Goal: Information Seeking & Learning: Compare options

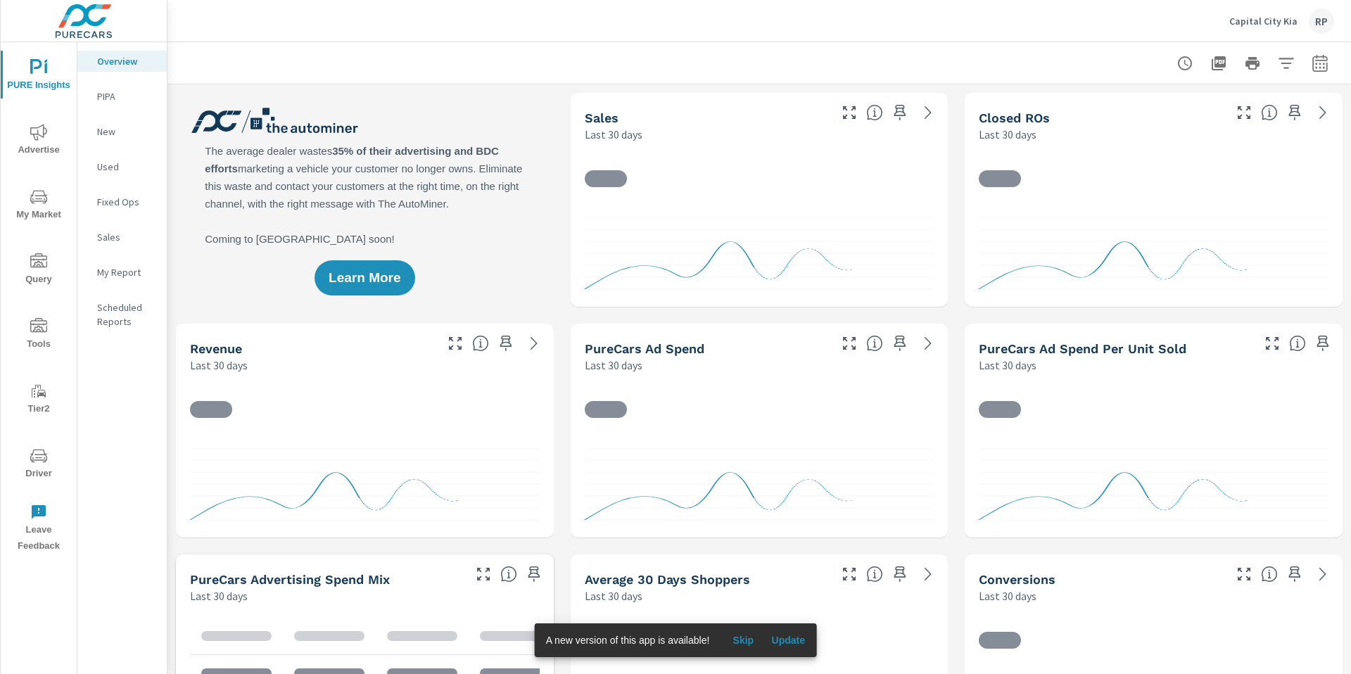
drag, startPoint x: 1300, startPoint y: 79, endPoint x: 1317, endPoint y: 65, distance: 22.0
click at [1301, 78] on div at bounding box center [759, 63] width 1150 height 42
click at [1311, 64] on icon "button" at bounding box center [1319, 63] width 17 height 17
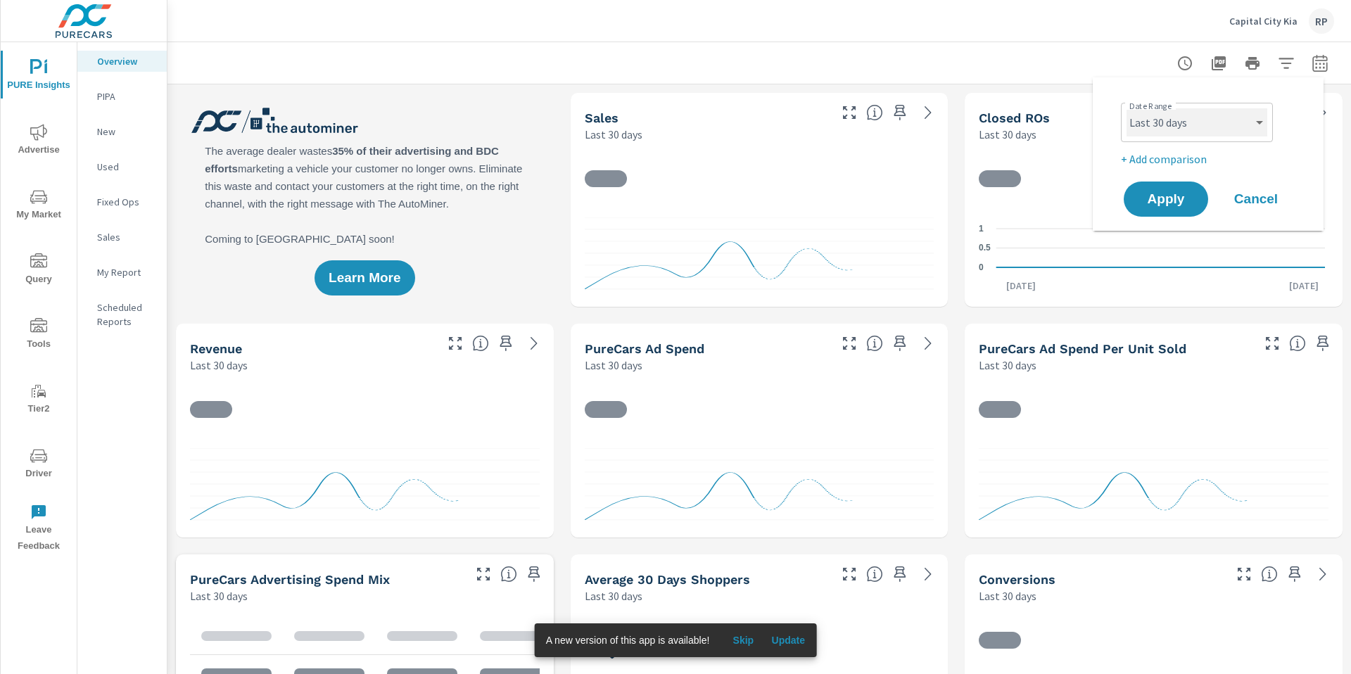
click at [1232, 129] on select "Custom [DATE] Last week Last 7 days Last 14 days Last 30 days Last 45 days Last…" at bounding box center [1196, 122] width 141 height 28
select select "Last month"
click at [1126, 108] on select "Custom [DATE] Last week Last 7 days Last 14 days Last 30 days Last 45 days Last…" at bounding box center [1196, 122] width 141 height 28
click at [1173, 156] on p "+ Add comparison" at bounding box center [1211, 159] width 180 height 17
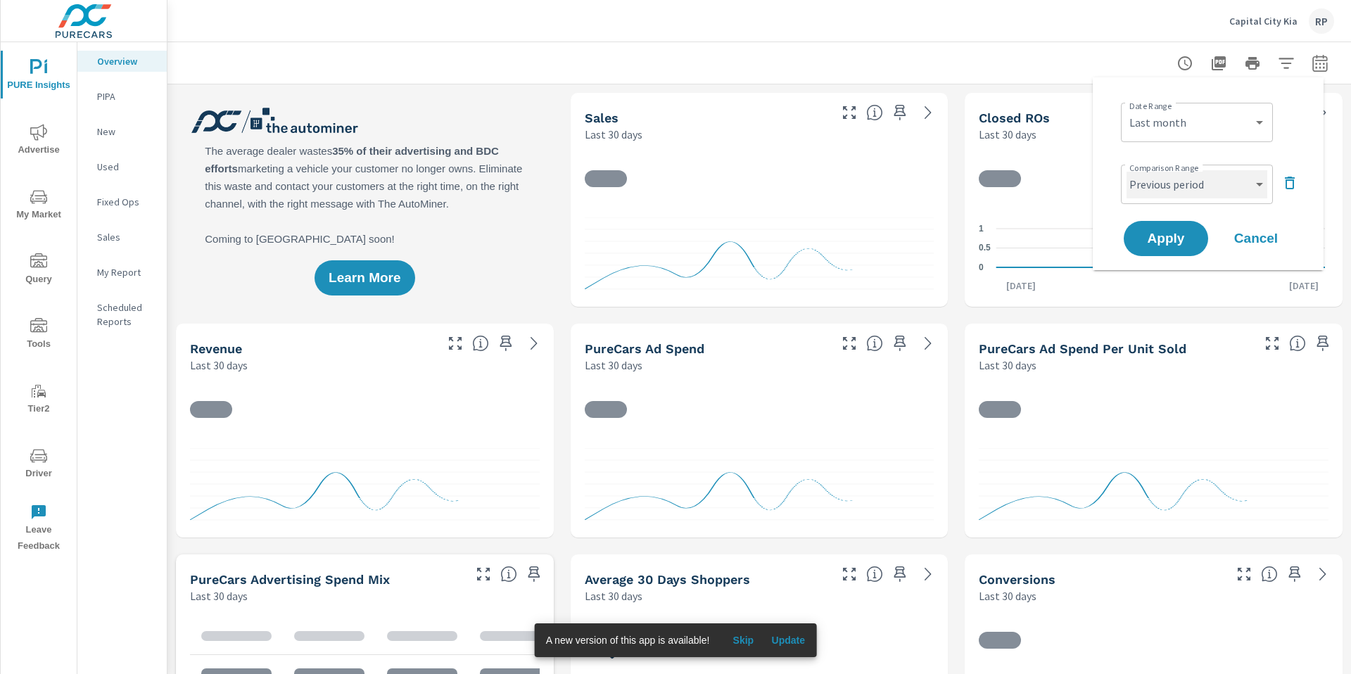
click at [1171, 184] on select "Custom Previous period Previous month Previous year" at bounding box center [1196, 184] width 141 height 28
select select "Previous month"
click at [1126, 170] on select "Custom Previous period Previous month Previous year" at bounding box center [1196, 184] width 141 height 28
click at [1167, 235] on span "Apply" at bounding box center [1166, 238] width 58 height 13
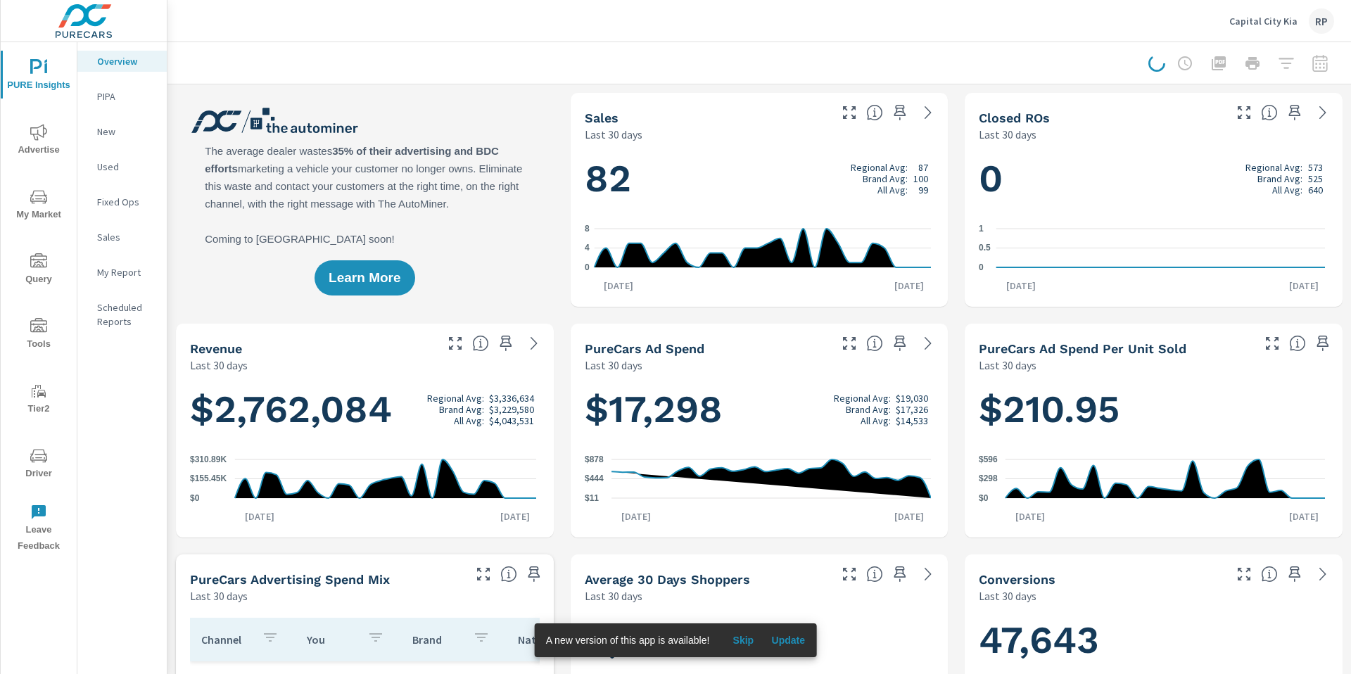
drag, startPoint x: 788, startPoint y: 655, endPoint x: 794, endPoint y: 647, distance: 9.6
click at [792, 651] on div "A new version of this app is available! Skip Update" at bounding box center [676, 640] width 282 height 34
click at [795, 646] on span "Update" at bounding box center [788, 640] width 34 height 13
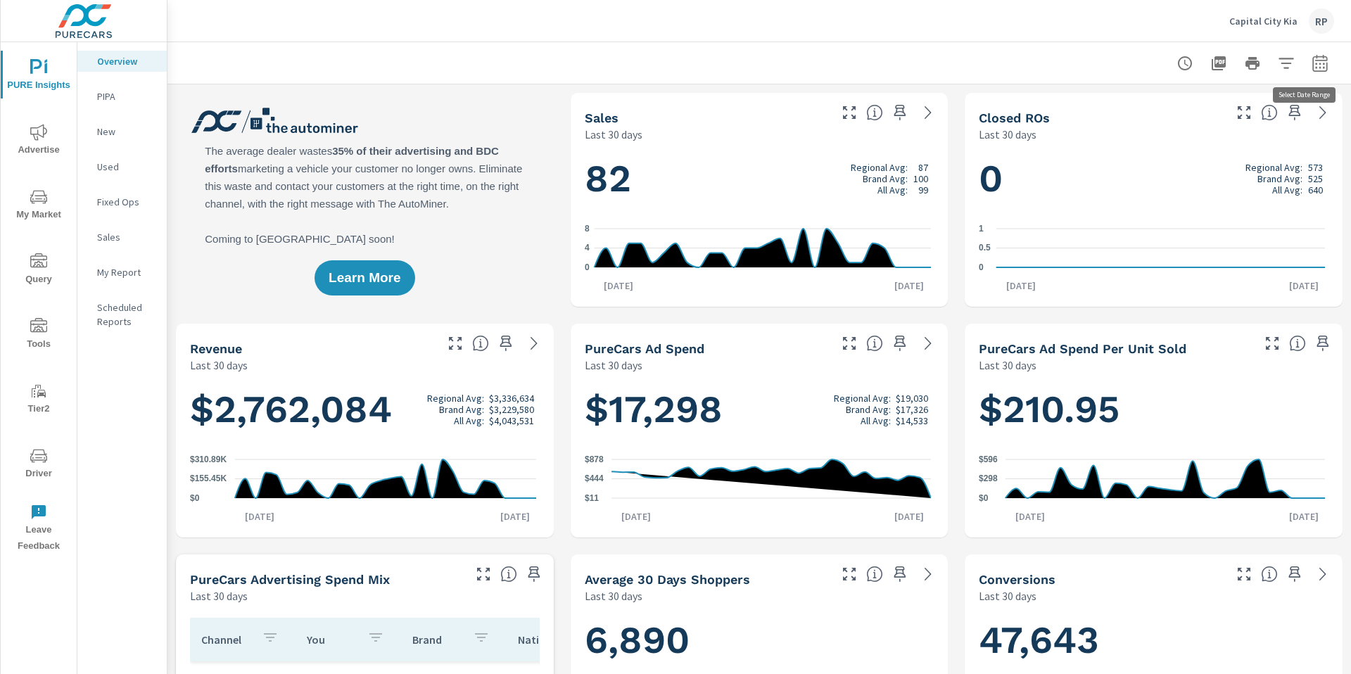
click at [1315, 64] on icon "button" at bounding box center [1319, 66] width 9 height 6
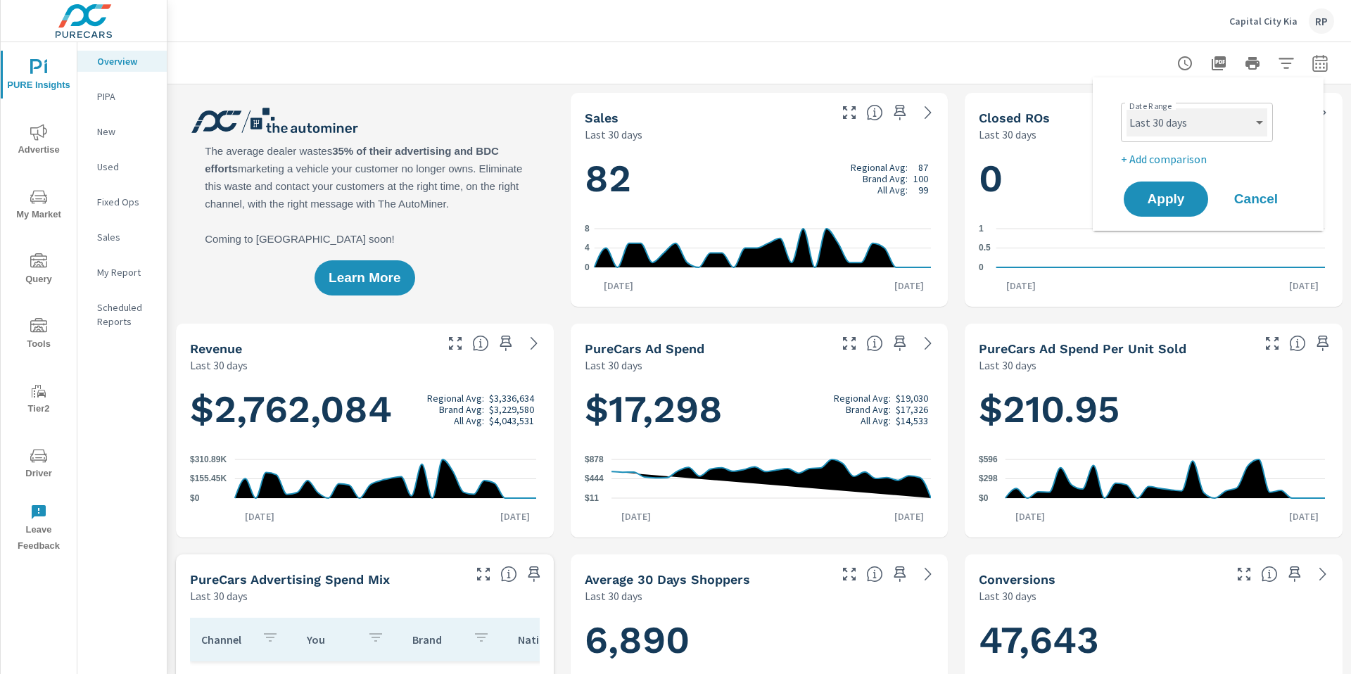
click at [1190, 126] on select "Custom [DATE] Last week Last 7 days Last 14 days Last 30 days Last 45 days Last…" at bounding box center [1196, 122] width 141 height 28
select select "Last month"
click at [1126, 108] on select "Custom [DATE] Last week Last 7 days Last 14 days Last 30 days Last 45 days Last…" at bounding box center [1196, 122] width 141 height 28
click at [1179, 163] on p "+ Add comparison" at bounding box center [1211, 159] width 180 height 17
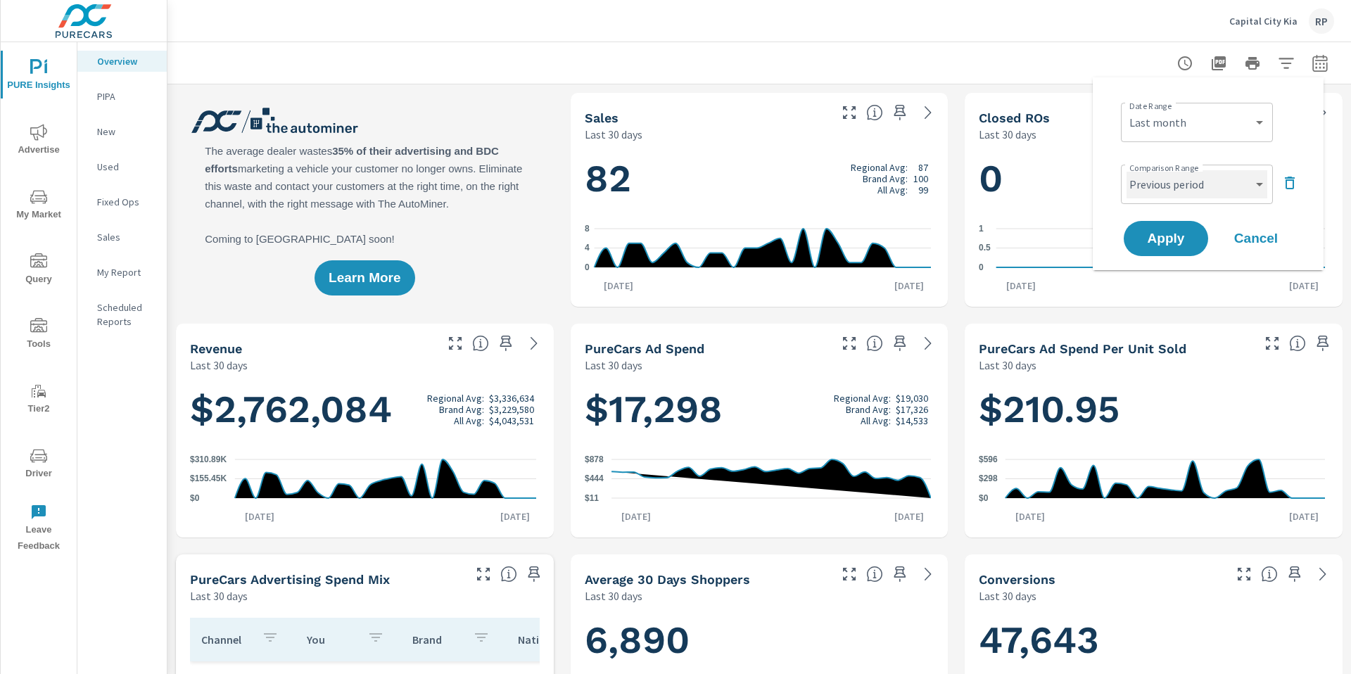
click at [1178, 171] on select "Custom Previous period Previous month Previous year" at bounding box center [1196, 184] width 141 height 28
select select "Previous month"
click at [1126, 170] on select "Custom Previous period Previous month Previous year" at bounding box center [1196, 184] width 141 height 28
click at [1169, 228] on button "Apply" at bounding box center [1165, 238] width 87 height 37
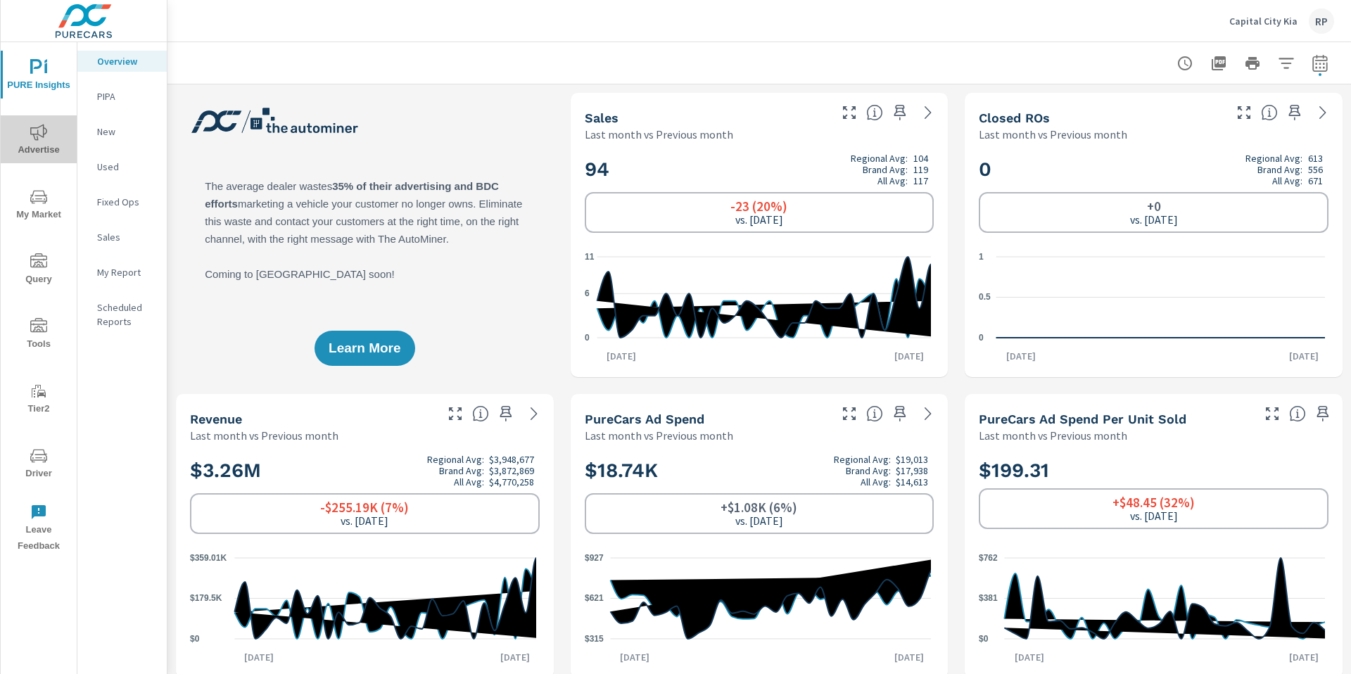
click at [44, 139] on icon "nav menu" at bounding box center [38, 132] width 17 height 17
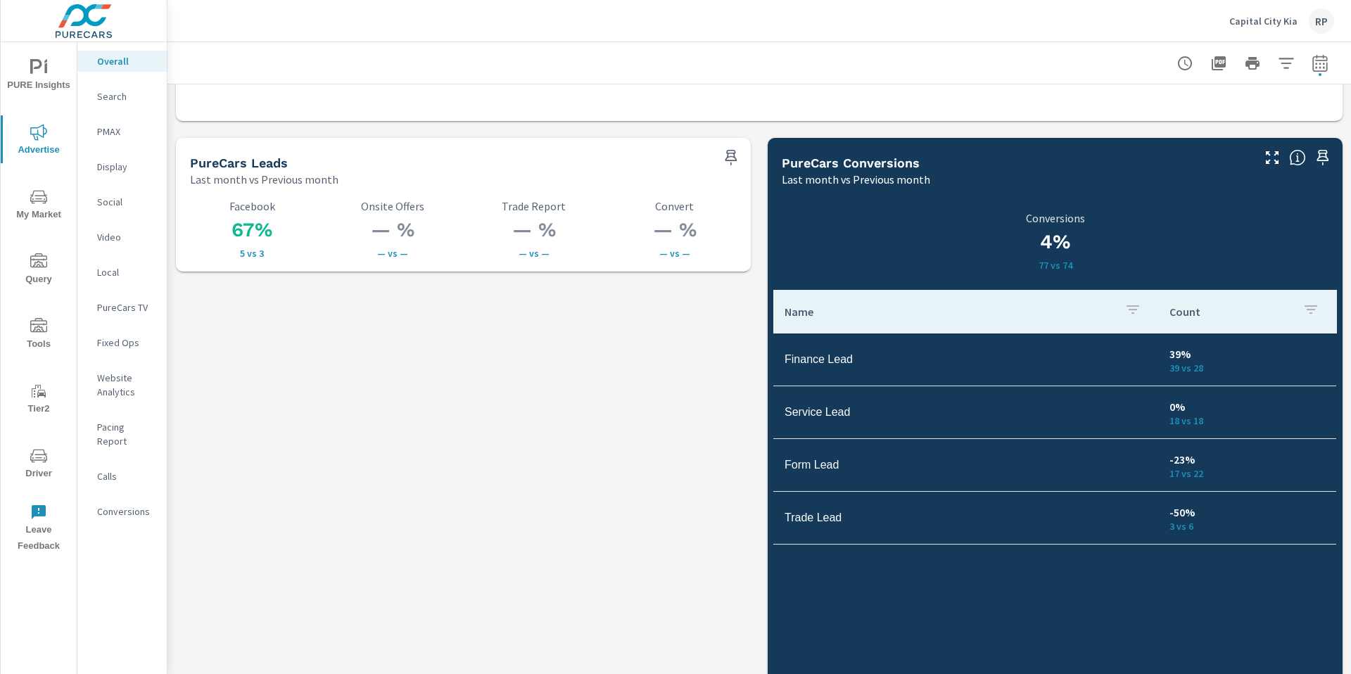
scroll to position [1970, 0]
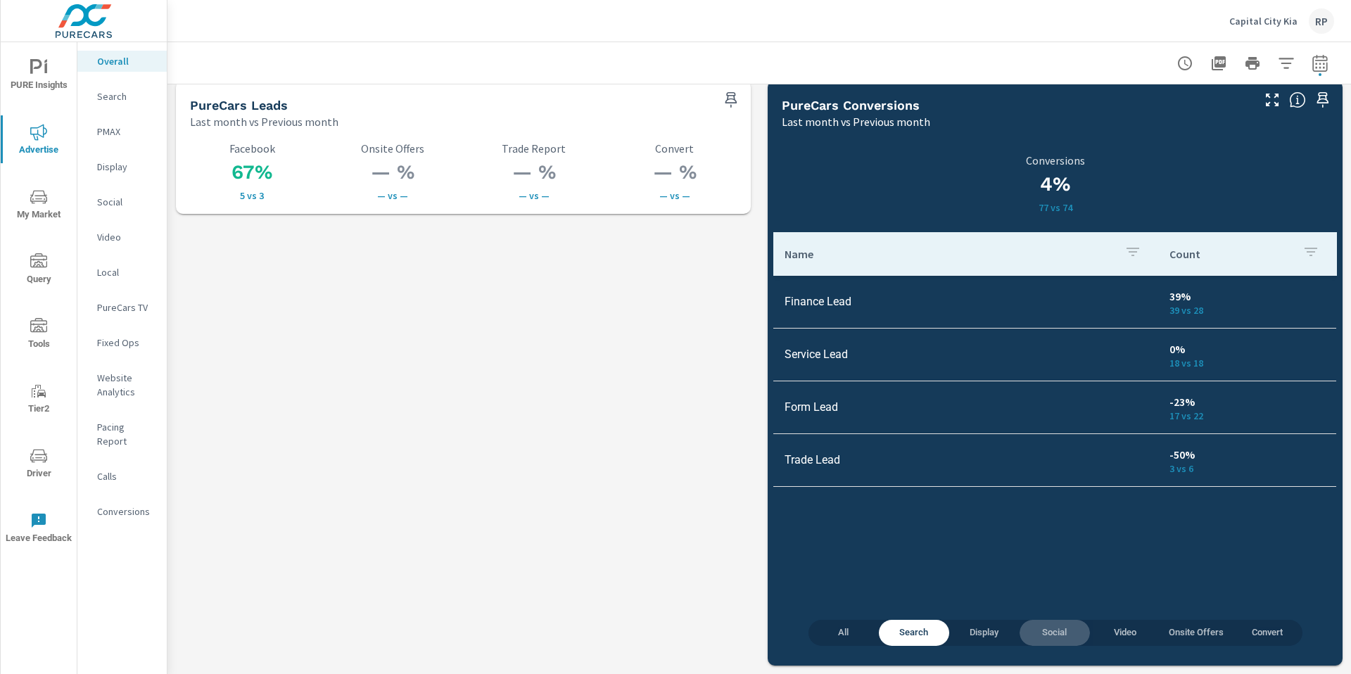
click at [1040, 635] on span "Social" at bounding box center [1054, 633] width 53 height 16
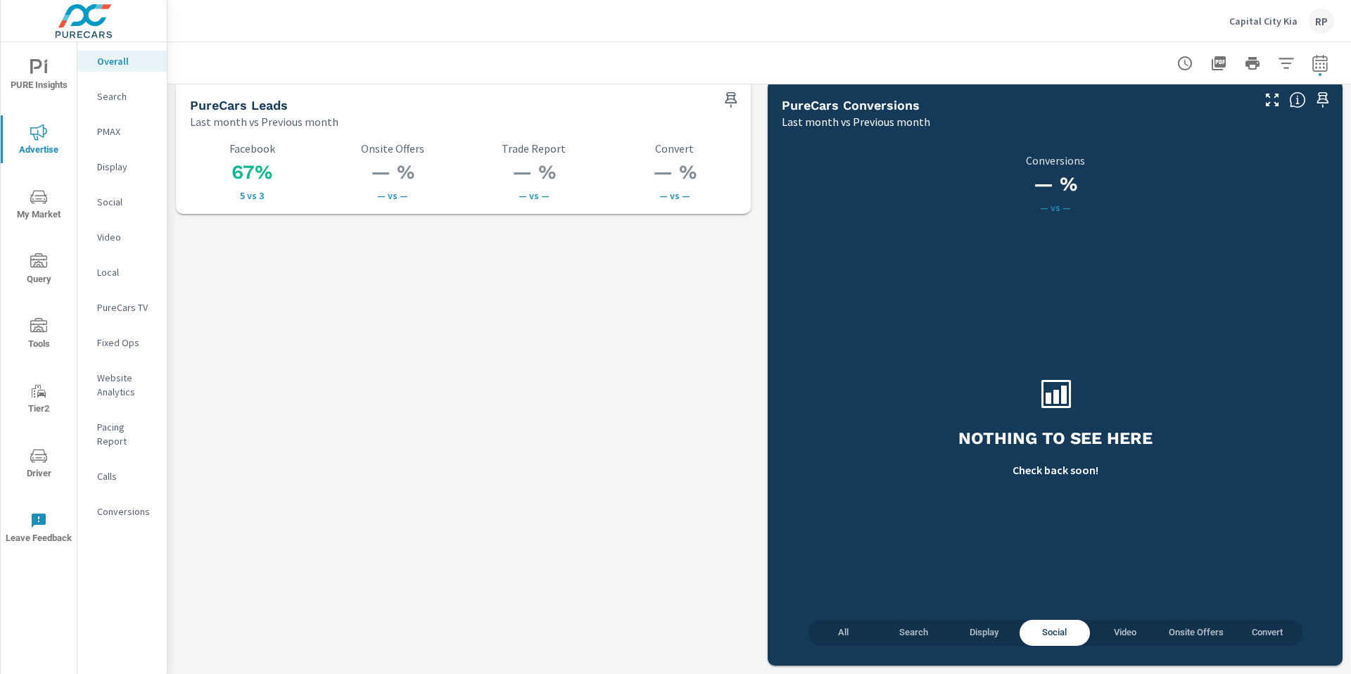
click at [838, 635] on span "All" at bounding box center [843, 633] width 53 height 16
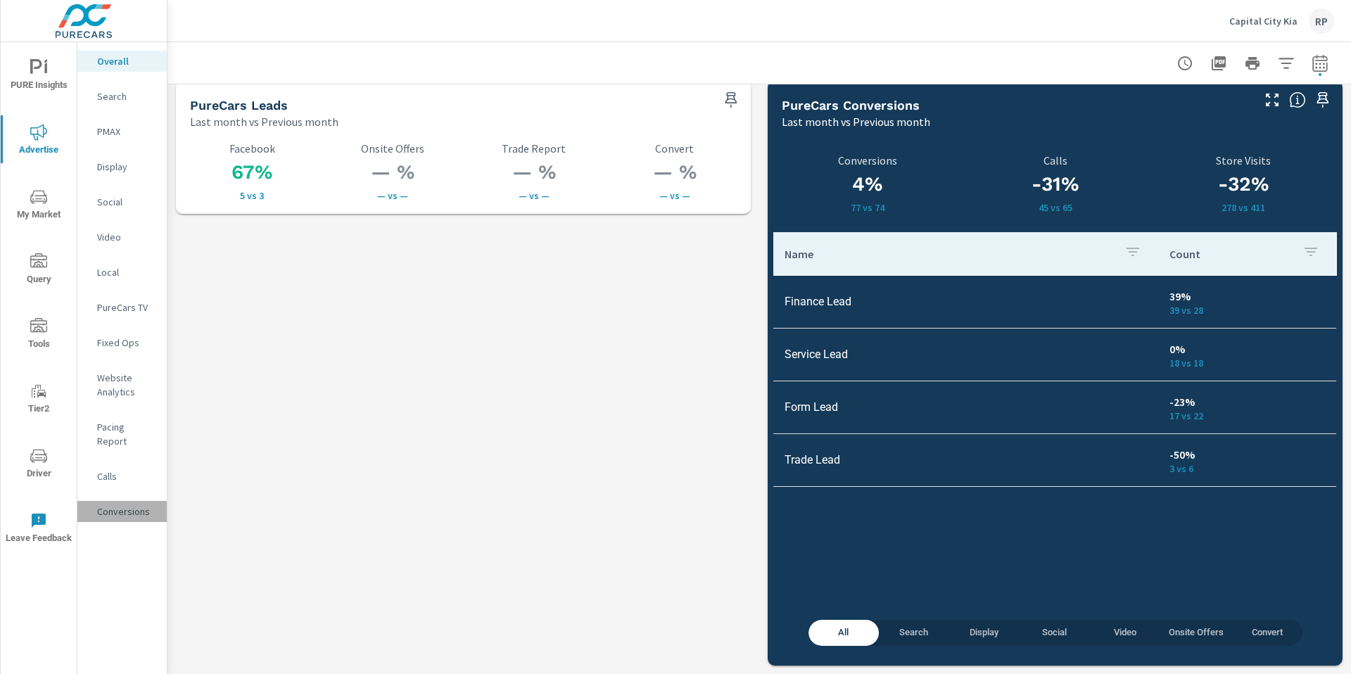
click at [152, 504] on p "Conversions" at bounding box center [126, 511] width 58 height 14
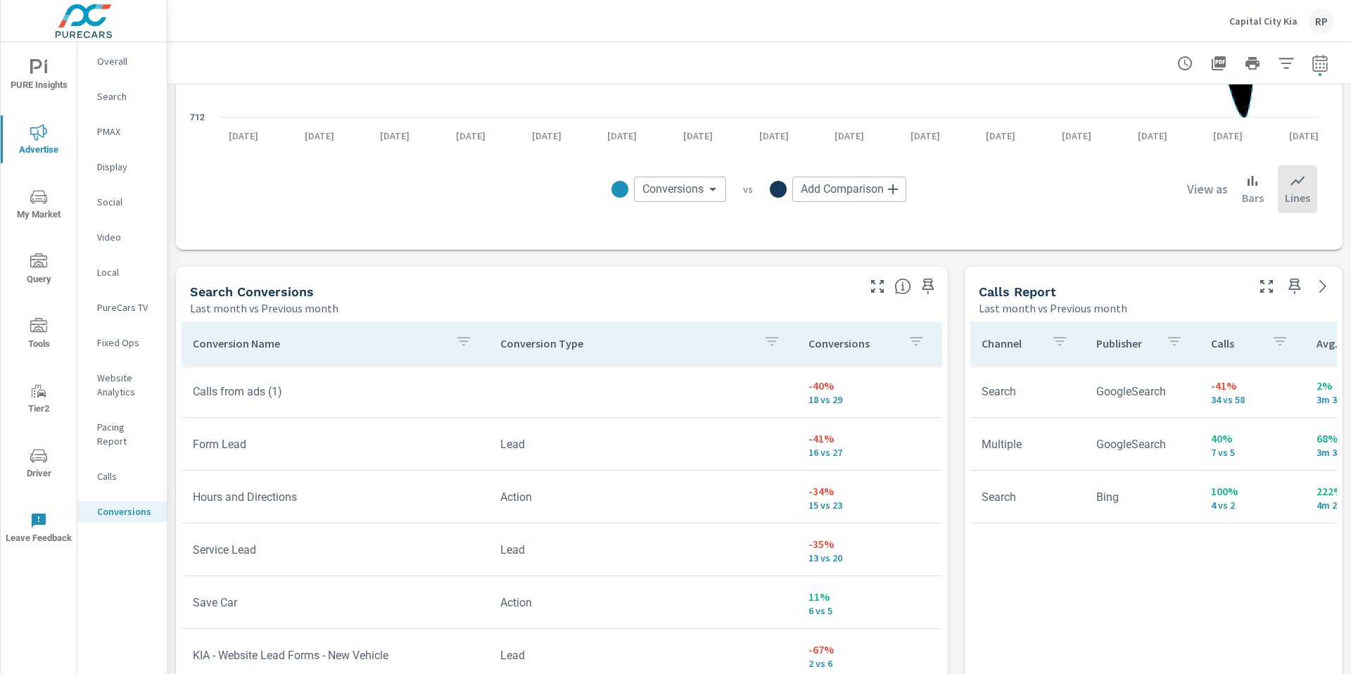
scroll to position [585, 0]
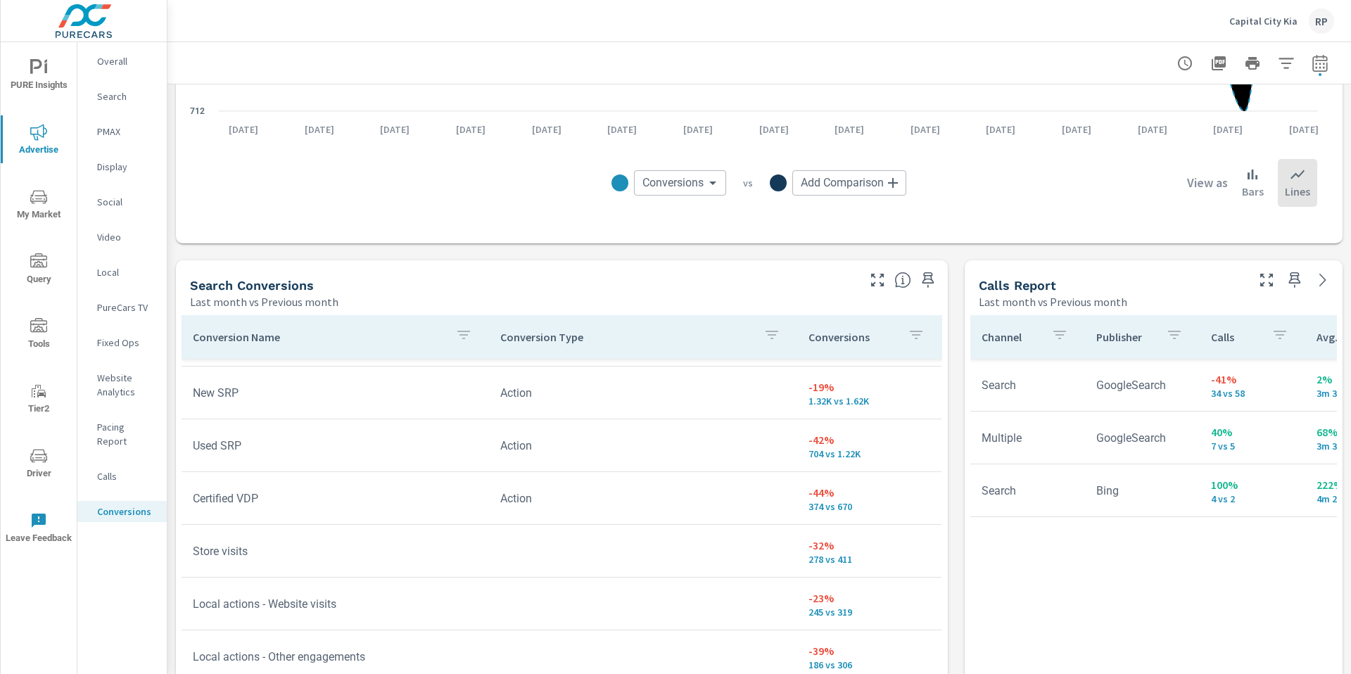
scroll to position [15, 0]
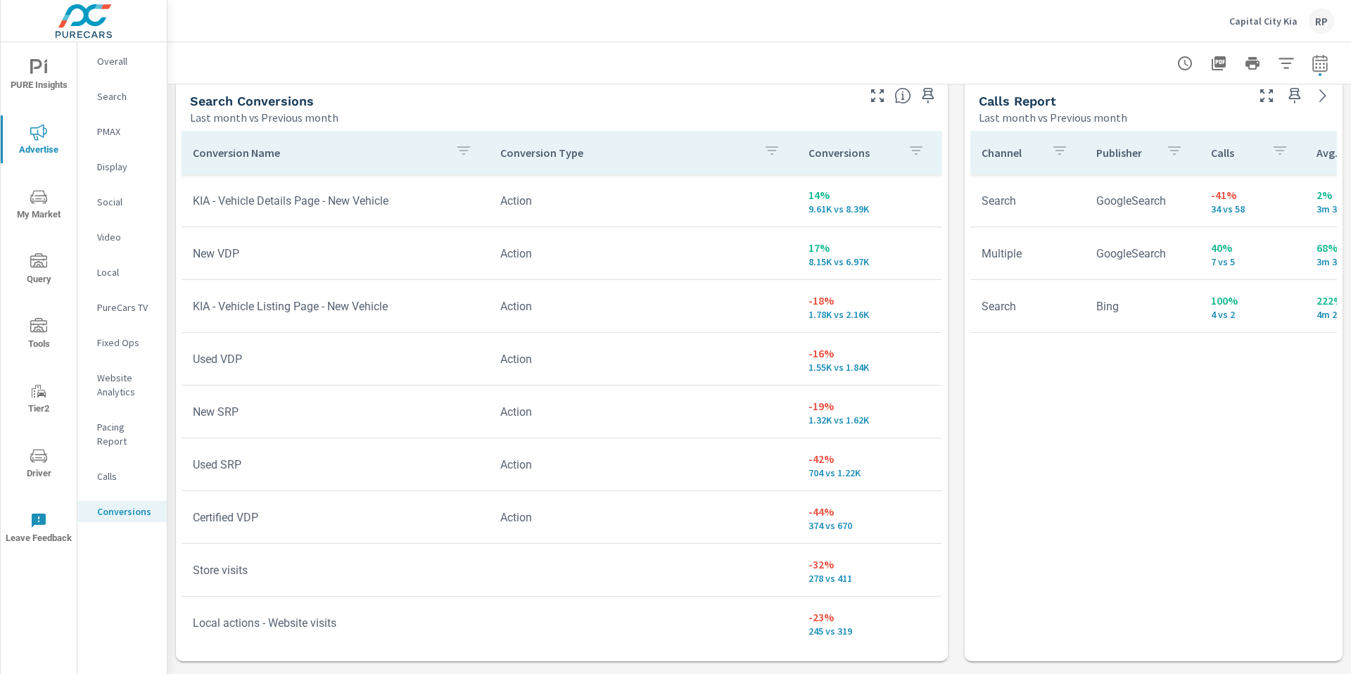
drag, startPoint x: 1350, startPoint y: 251, endPoint x: 1349, endPoint y: 331, distance: 79.5
click at [1350, 331] on div "Conversions Drilldown Capital City Kia Report date range: [DATE] - [DATE] vs [D…" at bounding box center [758, 358] width 1183 height 632
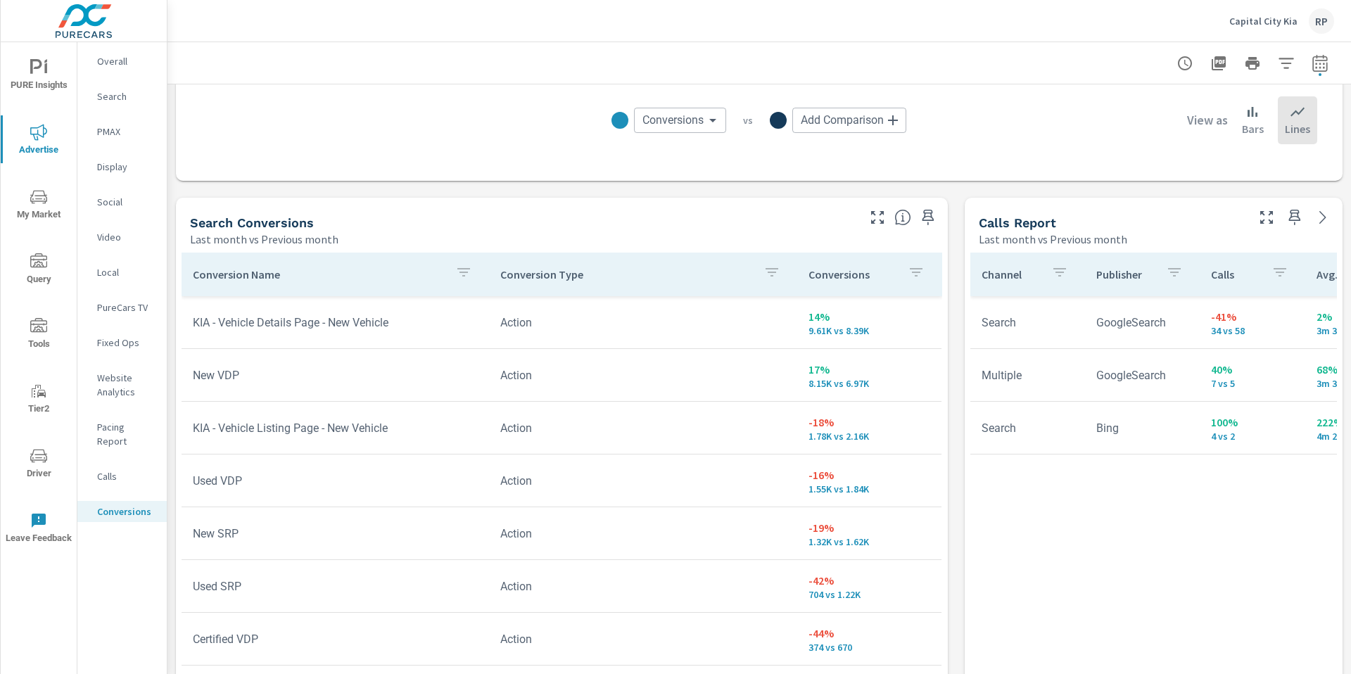
scroll to position [645, 0]
click at [924, 329] on div "Conversion Name Conversion Type Conversions KIA - Vehicle Details Page - New Ve…" at bounding box center [562, 507] width 760 height 504
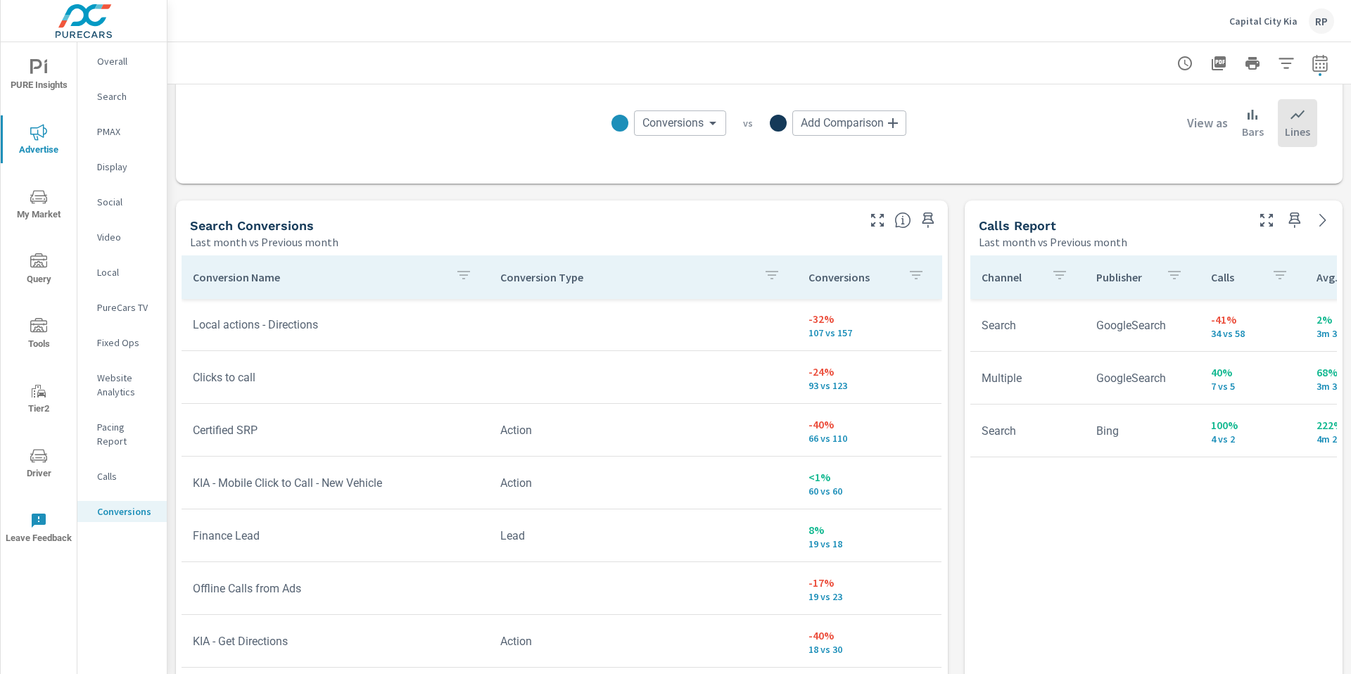
scroll to position [550, 0]
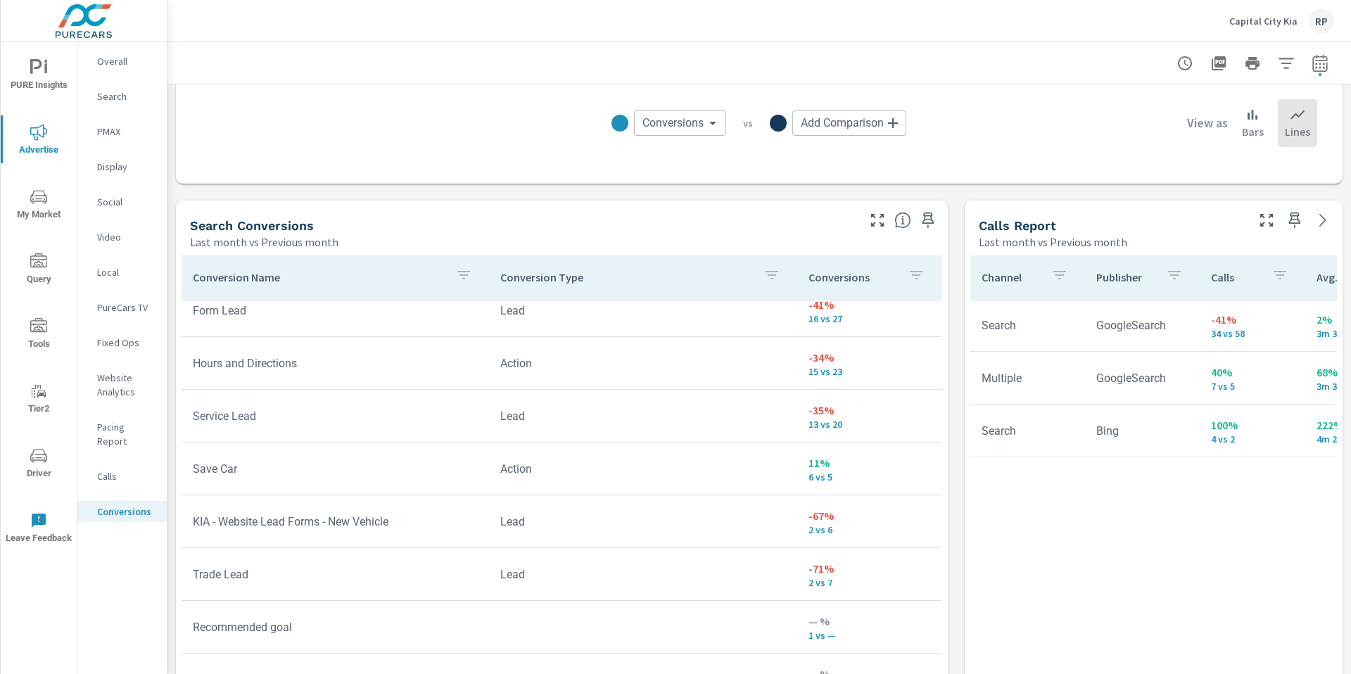
scroll to position [504, 0]
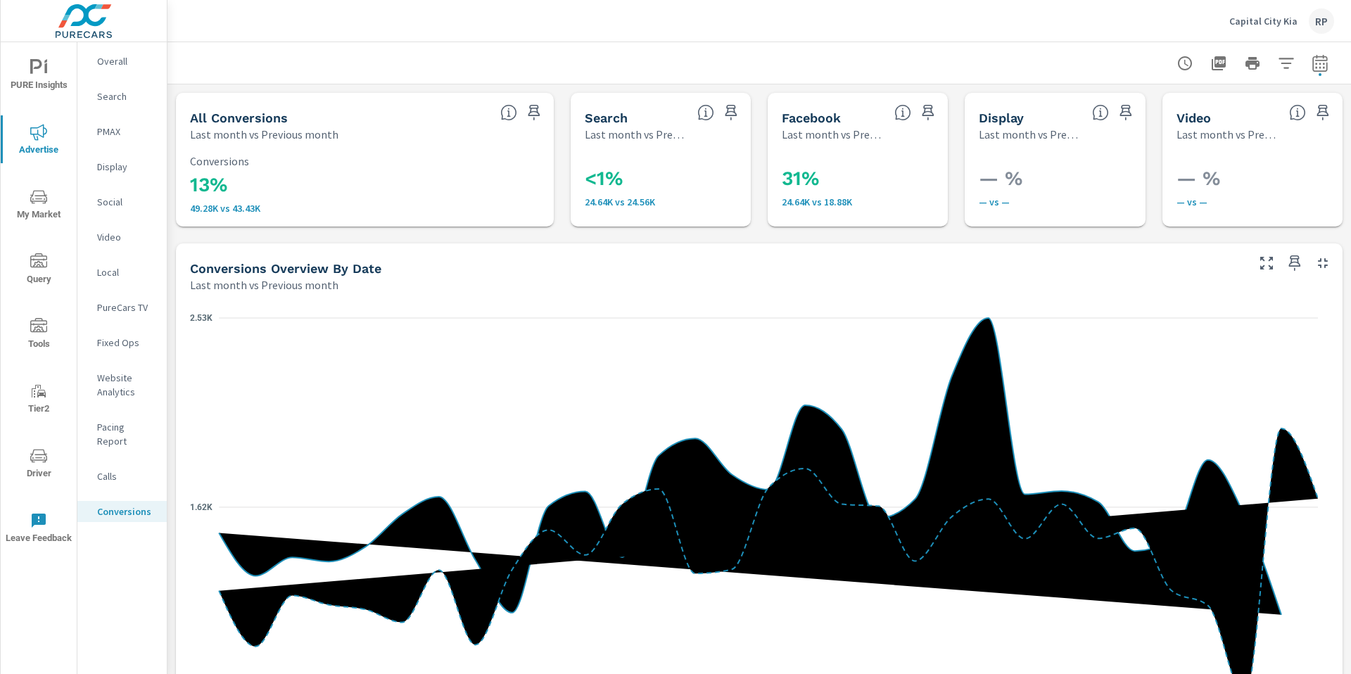
click at [115, 64] on p "Overall" at bounding box center [126, 61] width 58 height 14
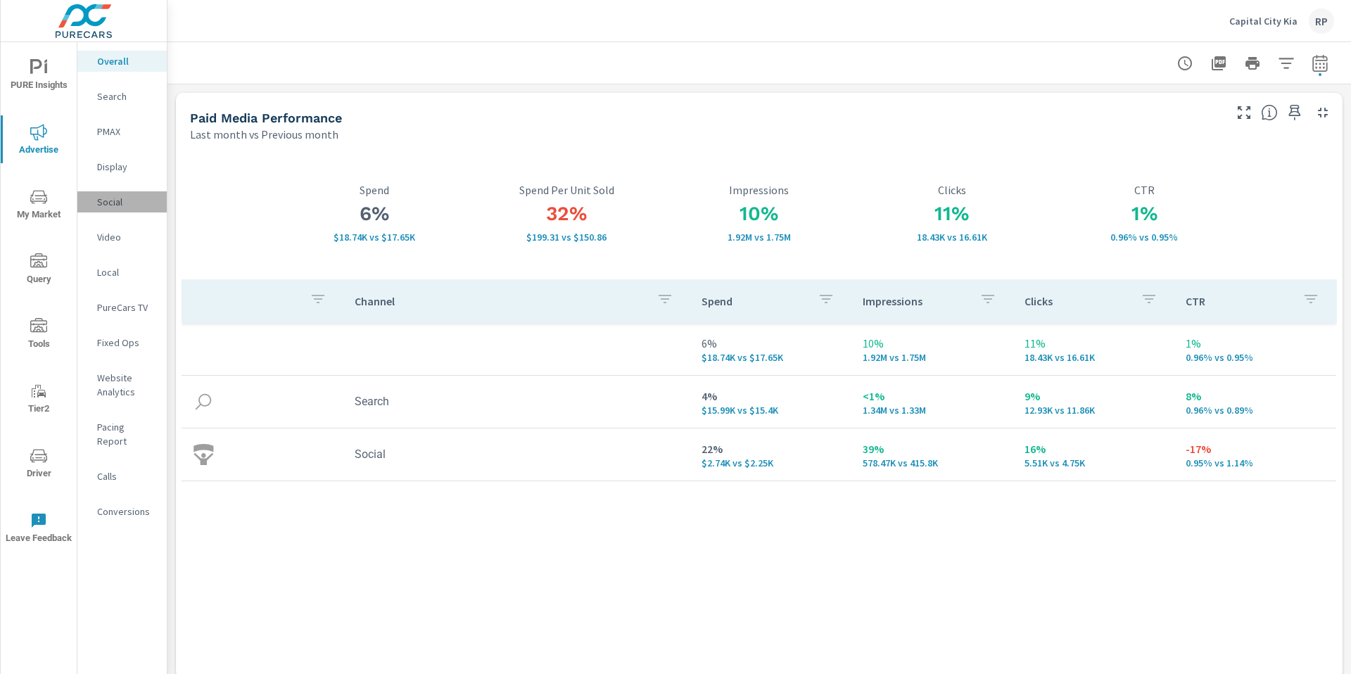
click at [109, 208] on p "Social" at bounding box center [126, 202] width 58 height 14
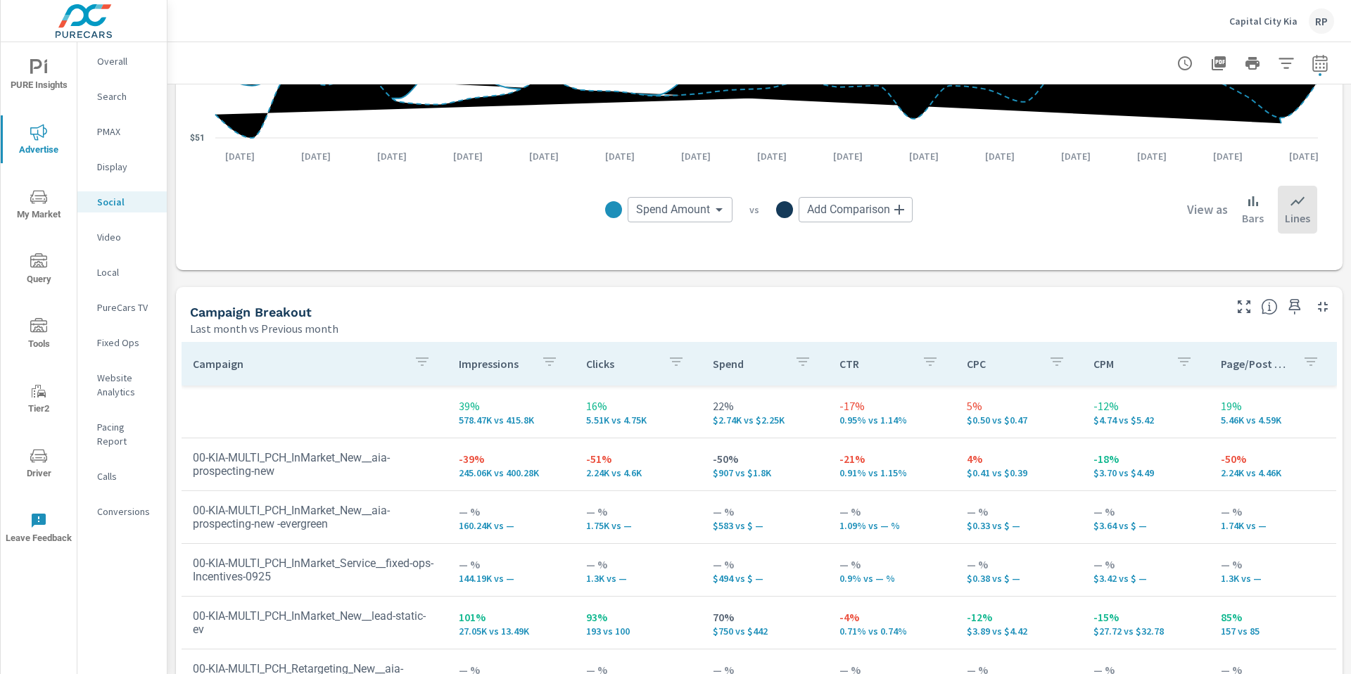
scroll to position [615, 0]
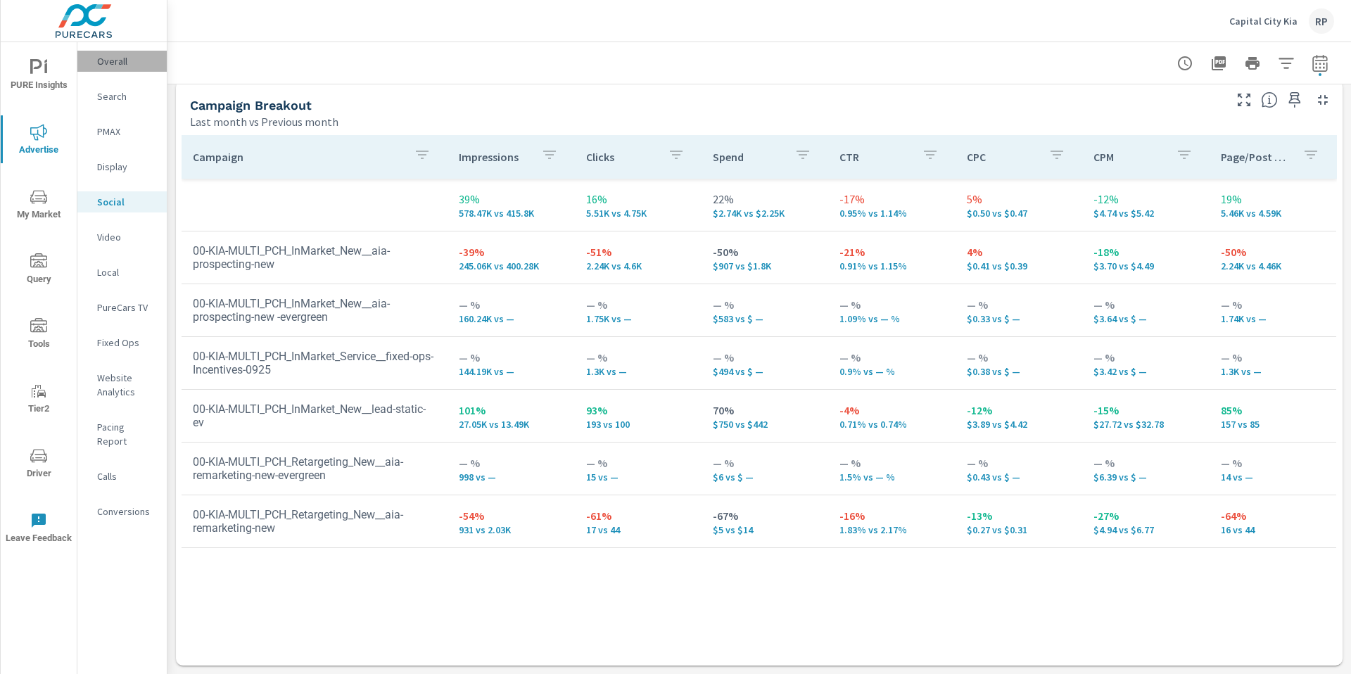
click at [127, 62] on p "Overall" at bounding box center [126, 61] width 58 height 14
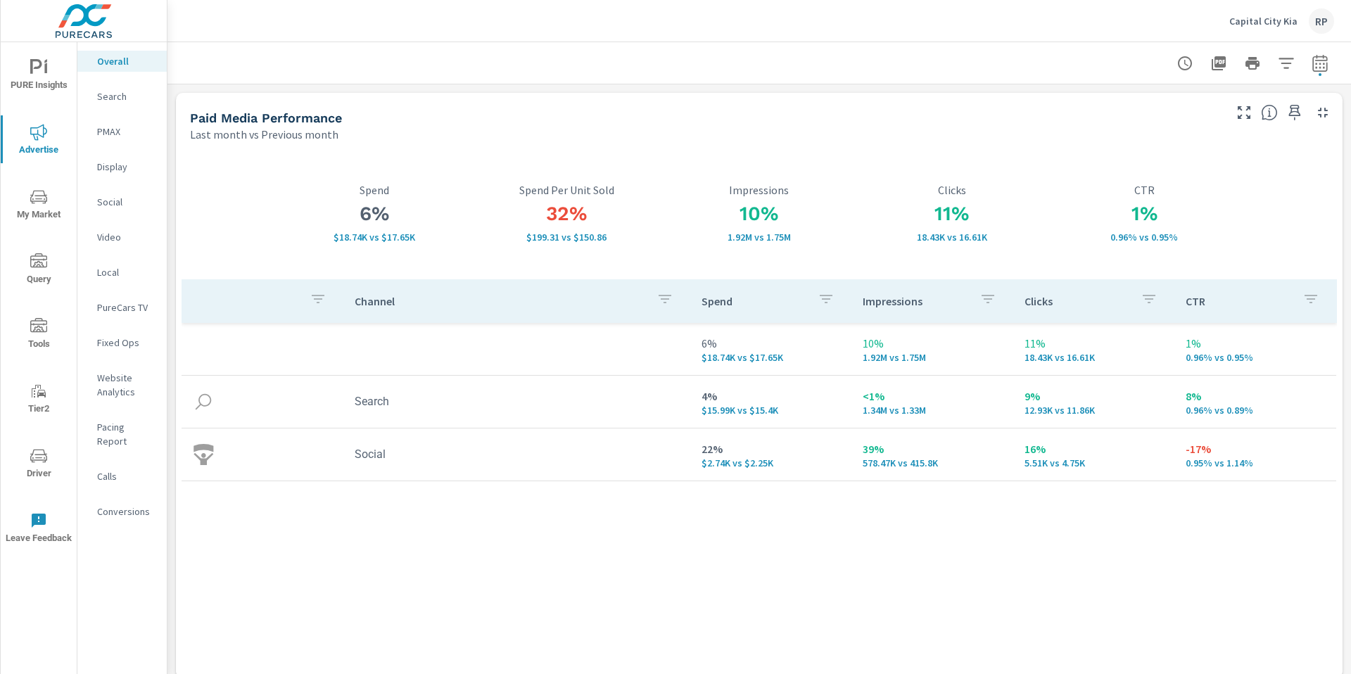
click at [122, 207] on p "Social" at bounding box center [126, 202] width 58 height 14
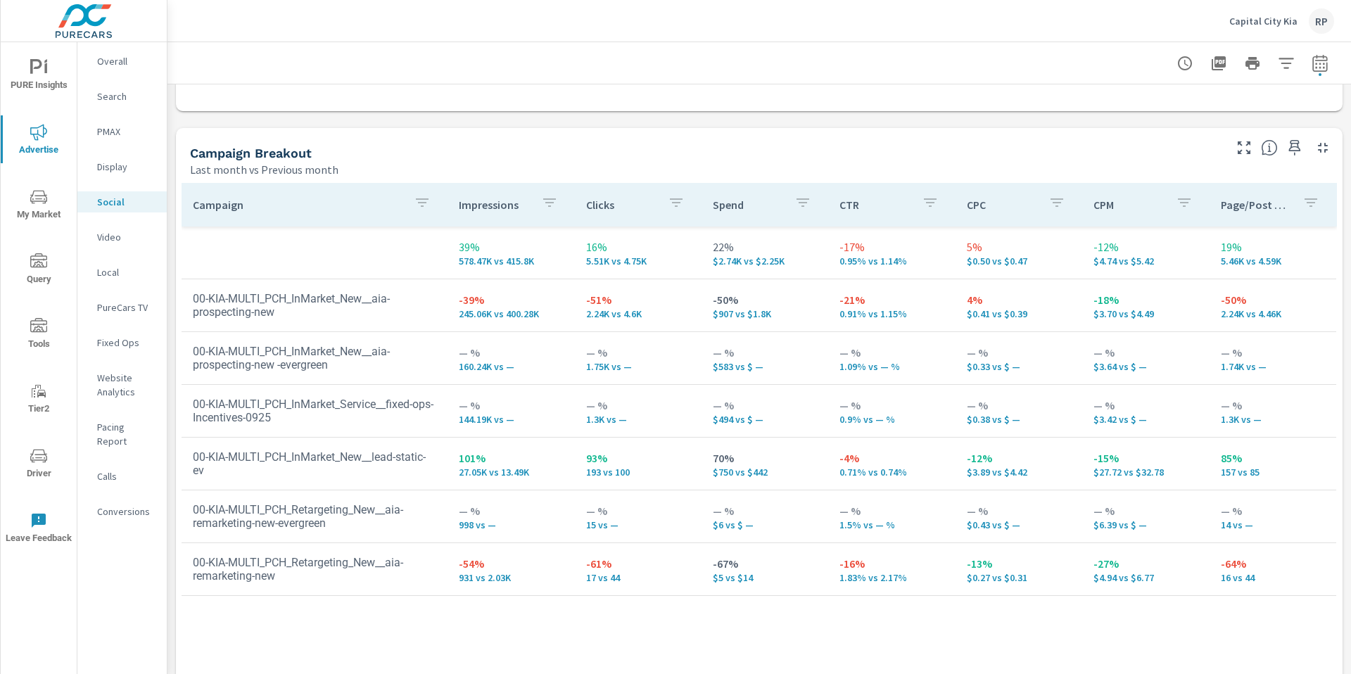
scroll to position [607, 0]
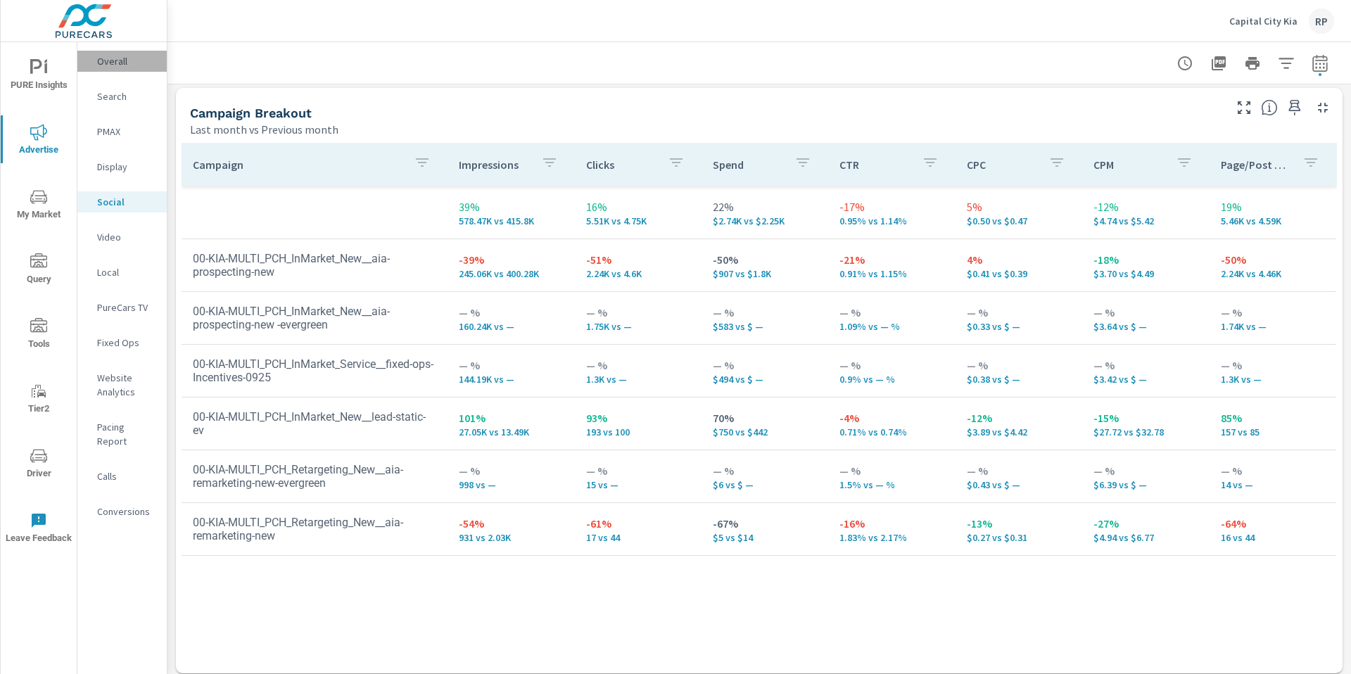
click at [118, 62] on p "Overall" at bounding box center [126, 61] width 58 height 14
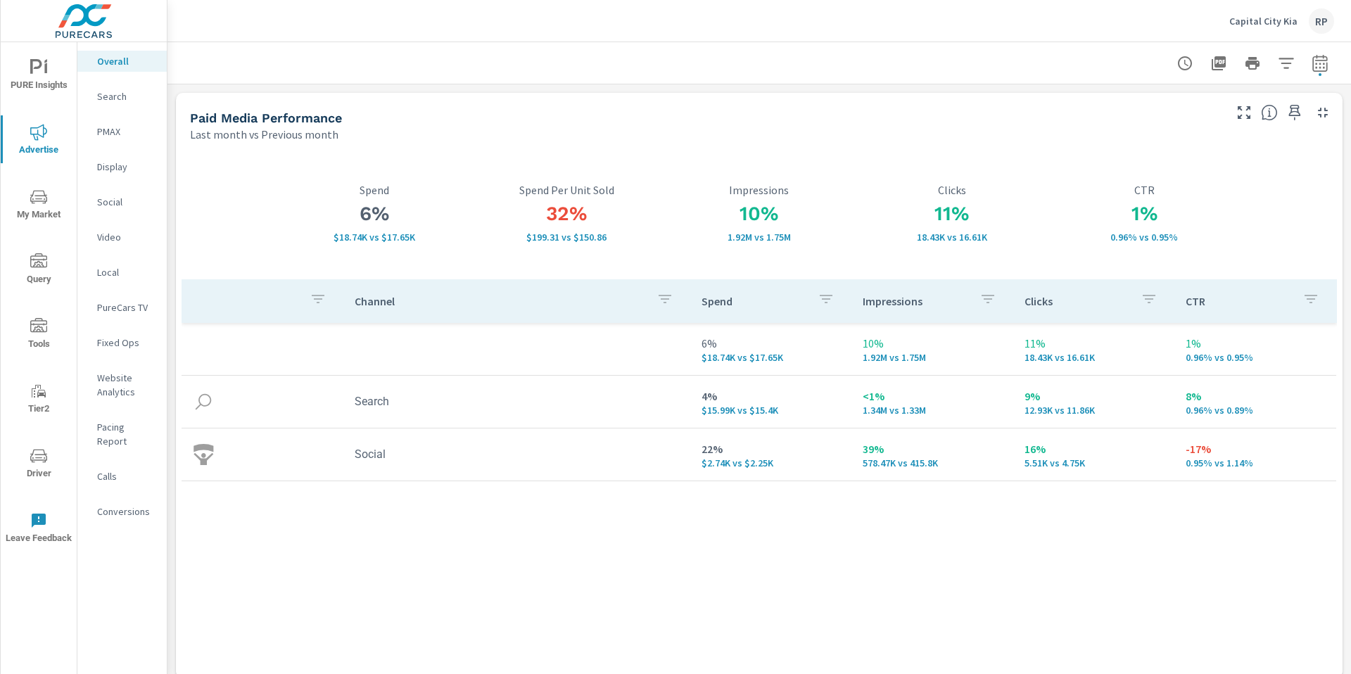
click at [119, 195] on p "Social" at bounding box center [126, 202] width 58 height 14
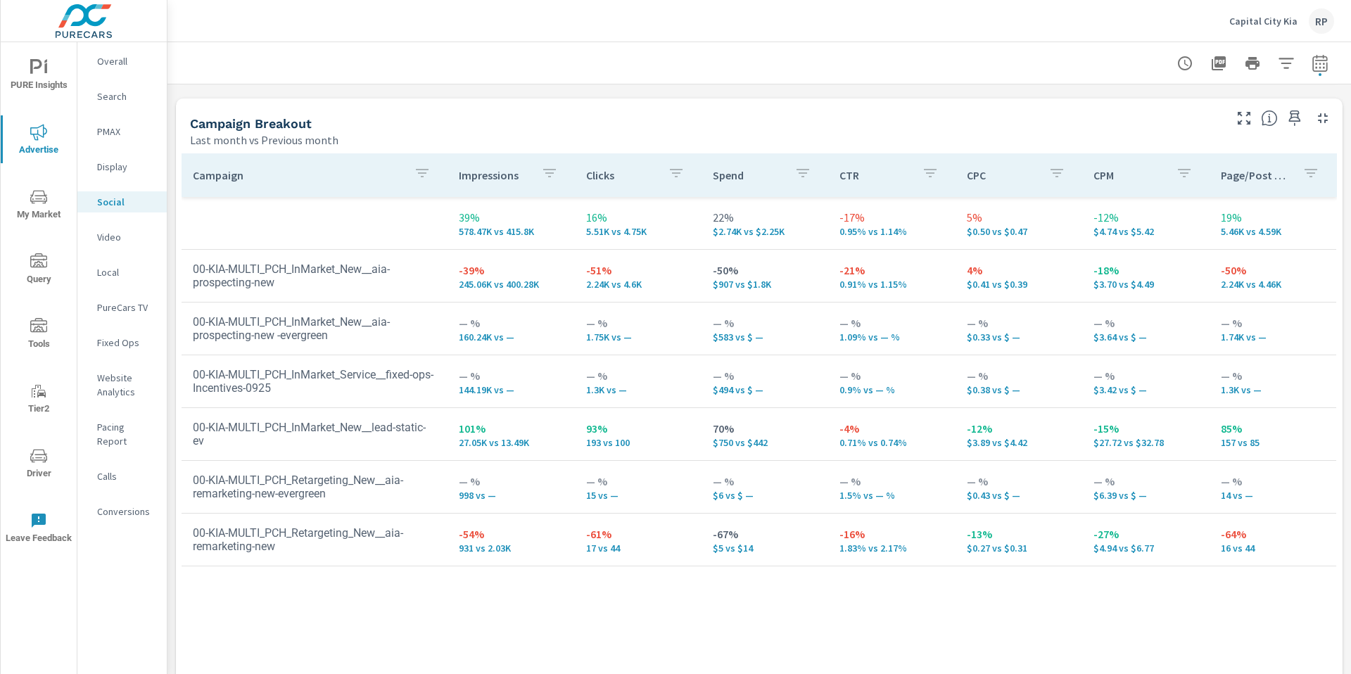
scroll to position [615, 0]
